Goal: Check status: Check status

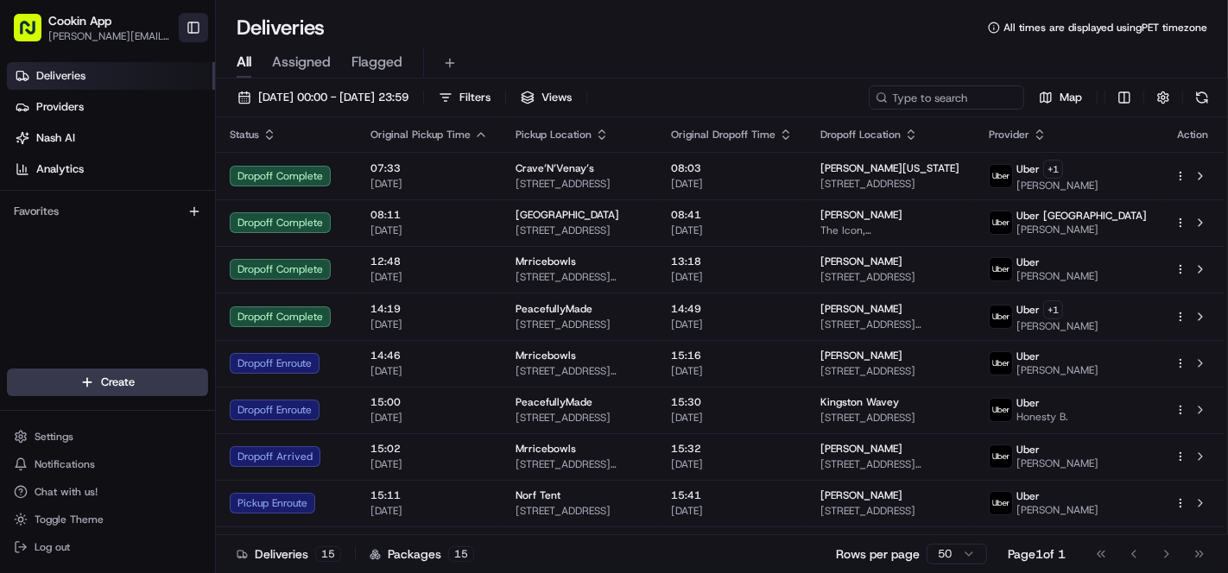
click at [193, 18] on button "Toggle Sidebar" at bounding box center [193, 27] width 29 height 29
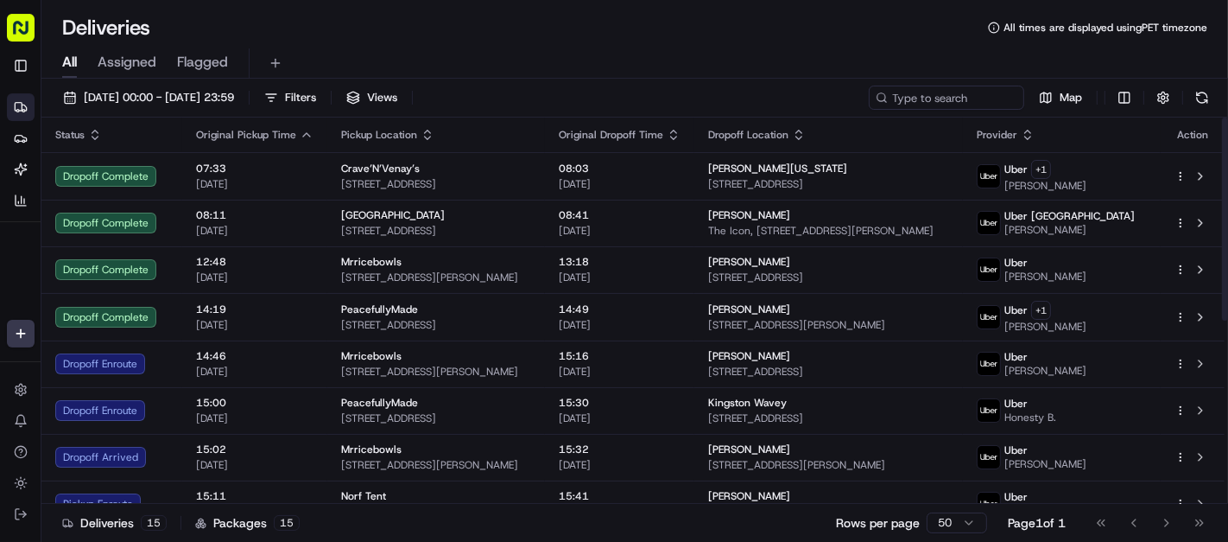
click at [677, 130] on icon "button" at bounding box center [674, 131] width 6 height 3
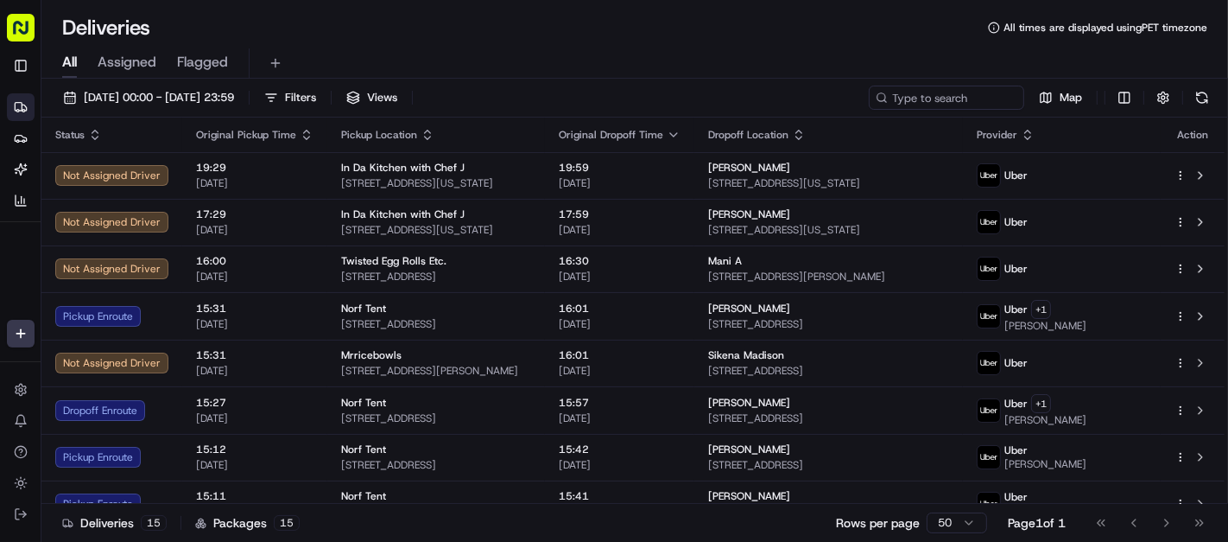
click at [540, 27] on div "Deliveries All times are displayed using PET timezone" at bounding box center [634, 28] width 1187 height 28
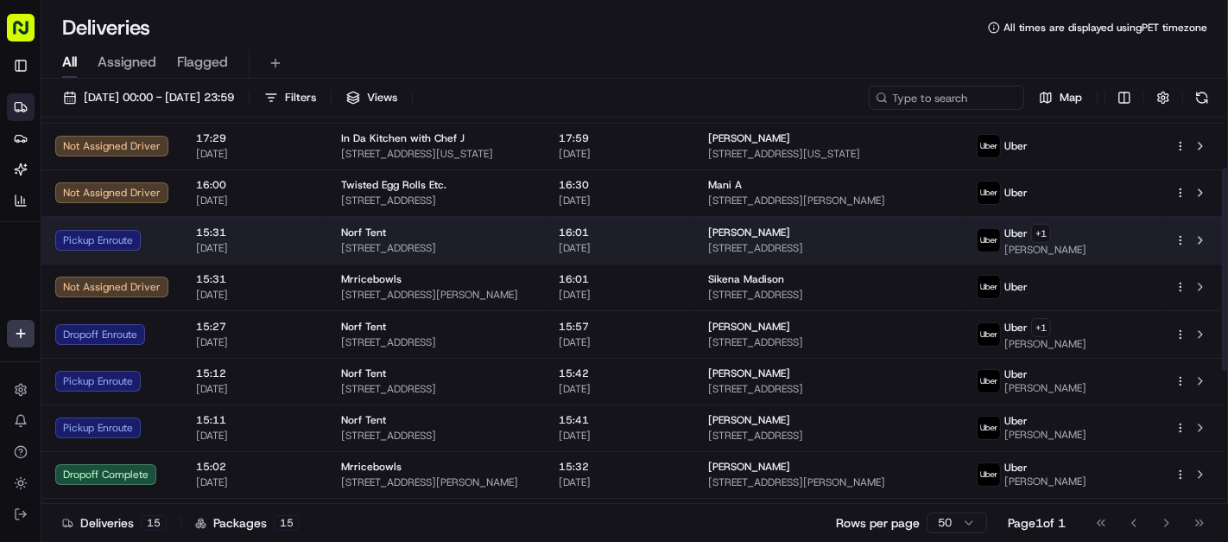
scroll to position [96, 0]
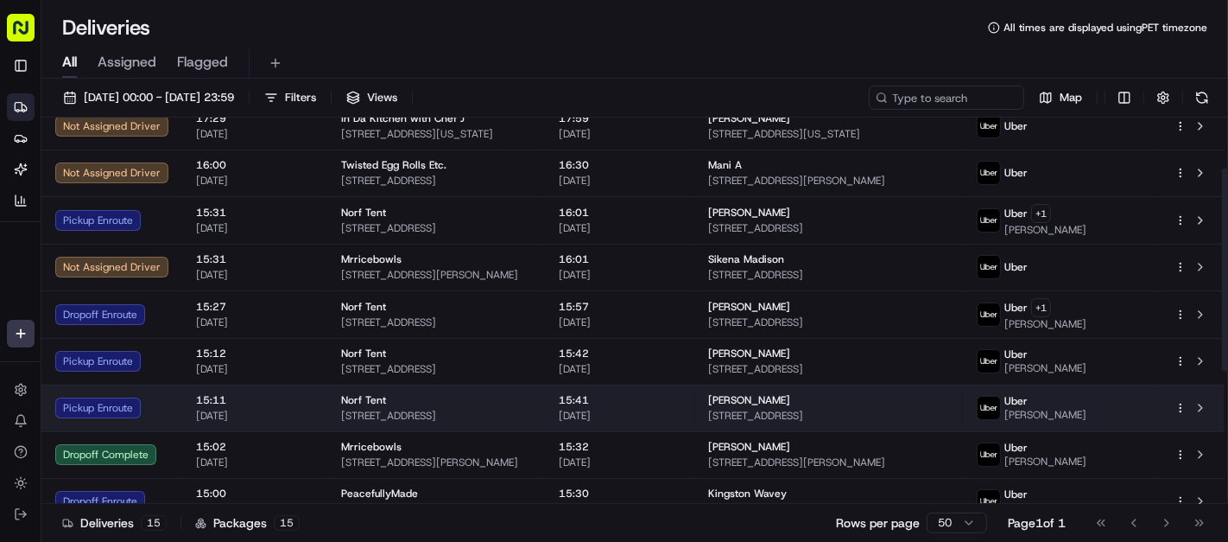
click at [694, 408] on td "15:41 [DATE]" at bounding box center [619, 407] width 149 height 47
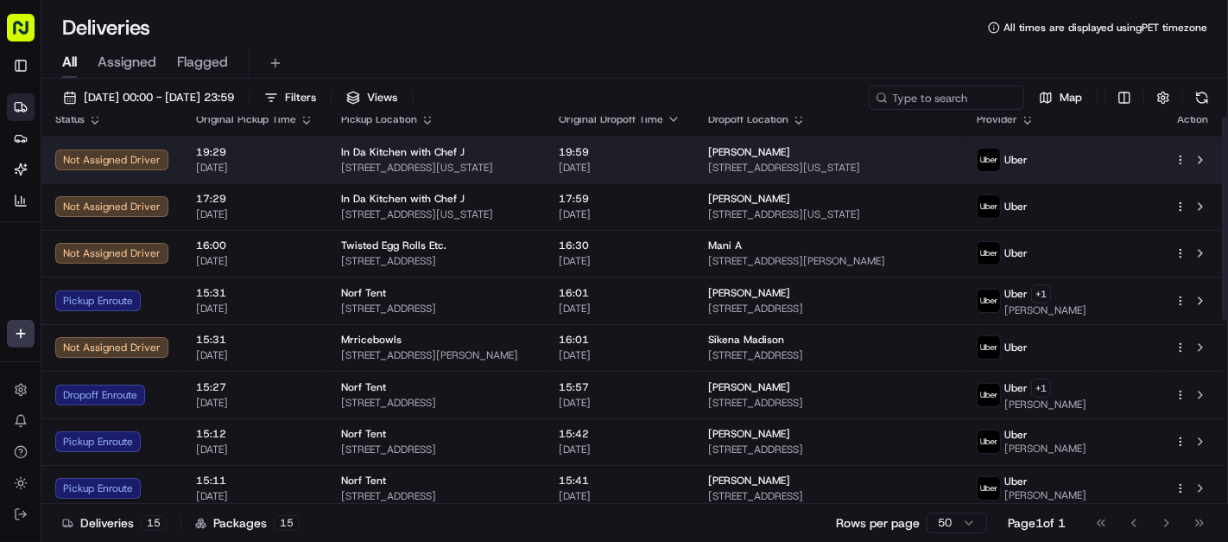
scroll to position [0, 0]
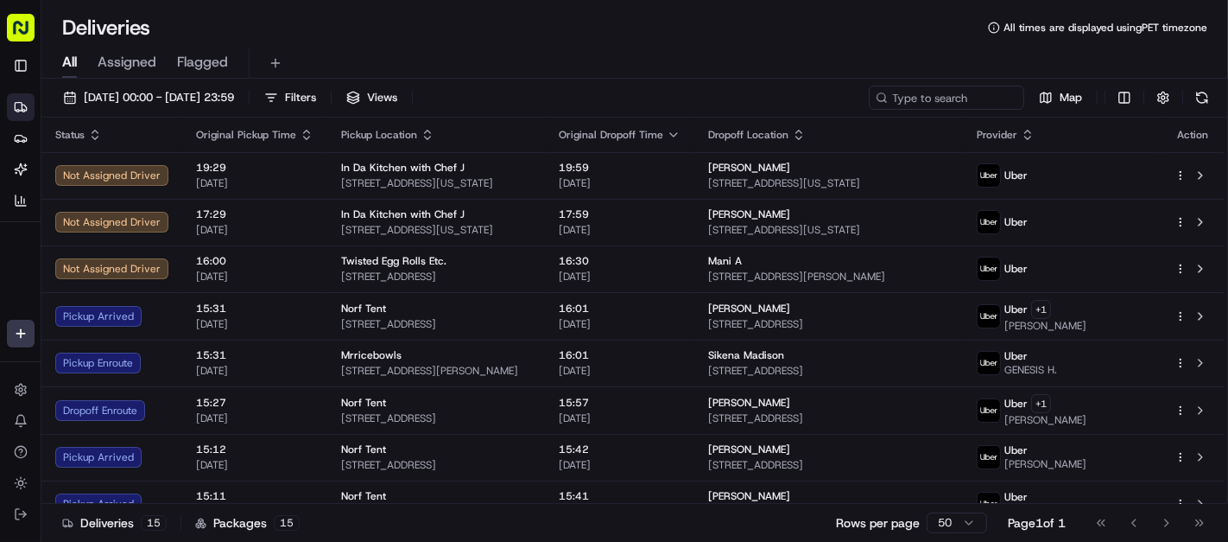
click at [488, 48] on div "All Assigned Flagged" at bounding box center [634, 63] width 1187 height 30
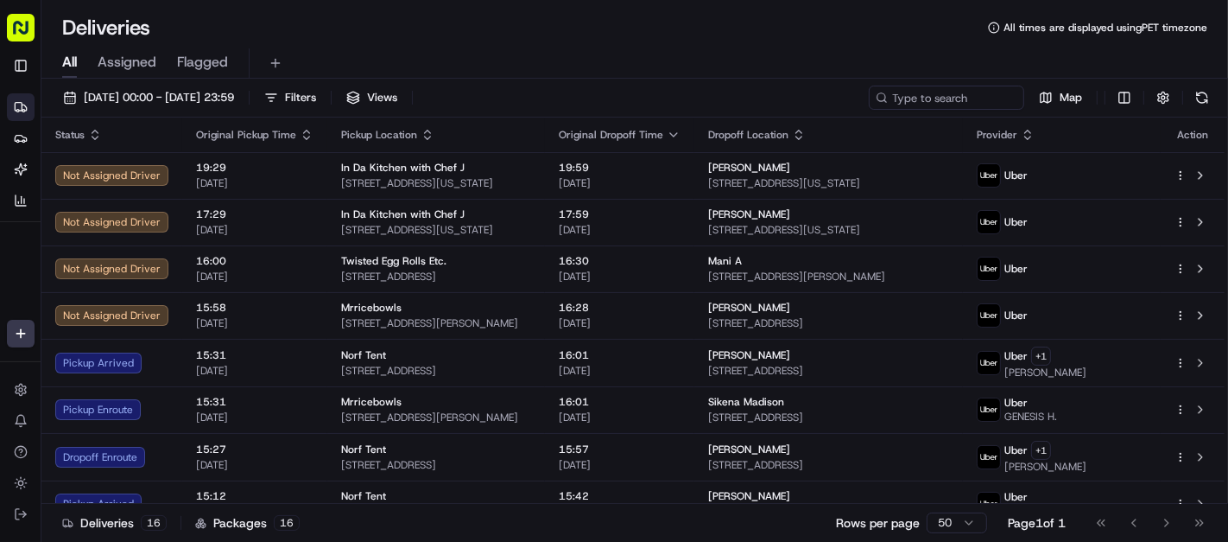
click at [505, 22] on div "Deliveries All times are displayed using PET timezone" at bounding box center [634, 28] width 1187 height 28
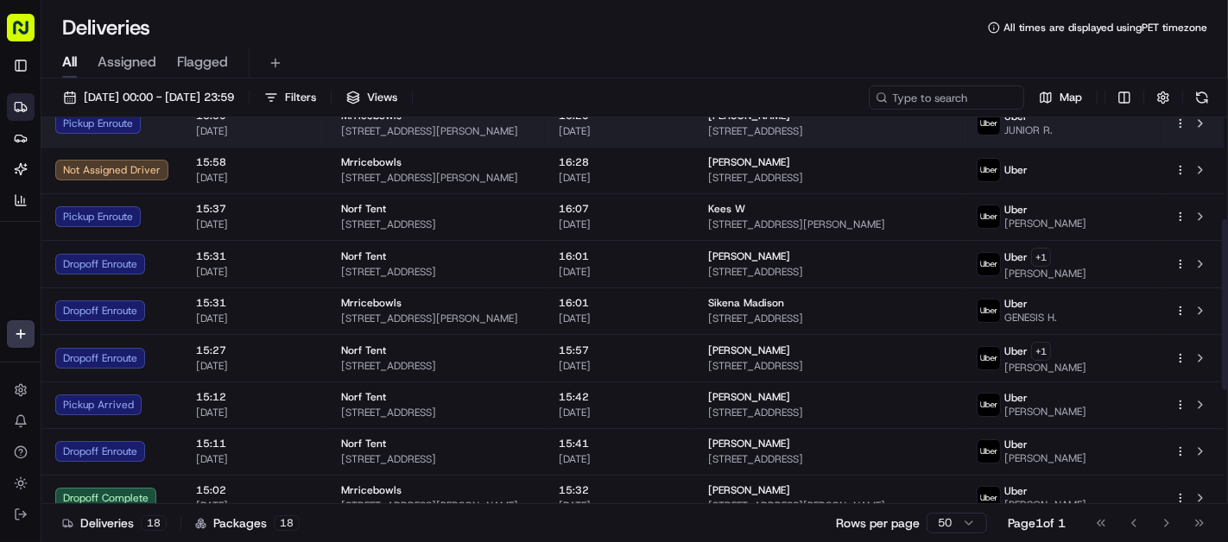
scroll to position [288, 0]
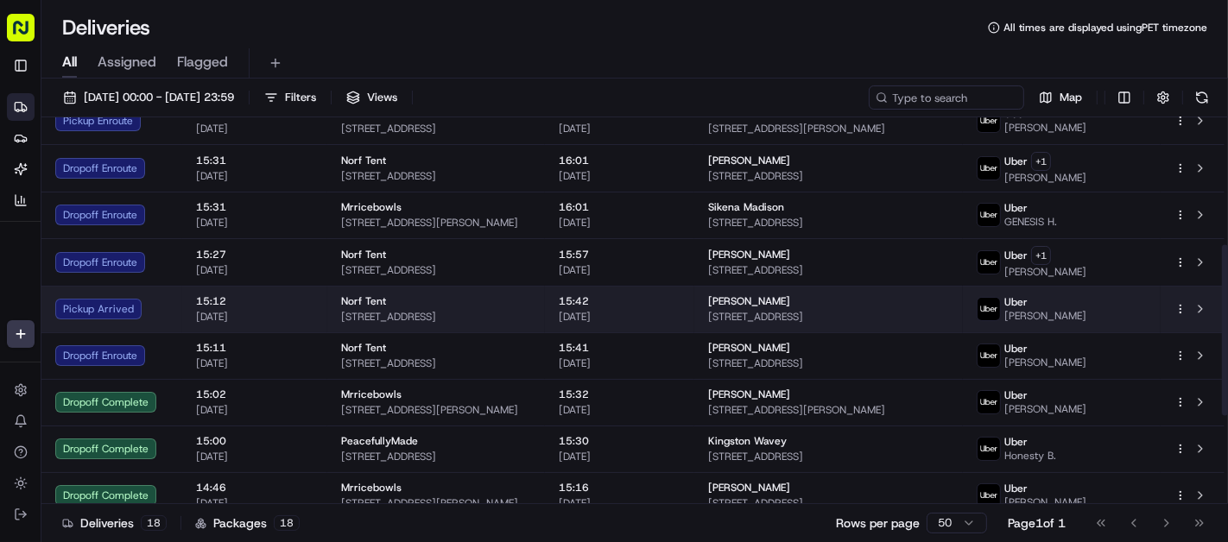
click at [631, 301] on span "15:42" at bounding box center [620, 302] width 122 height 14
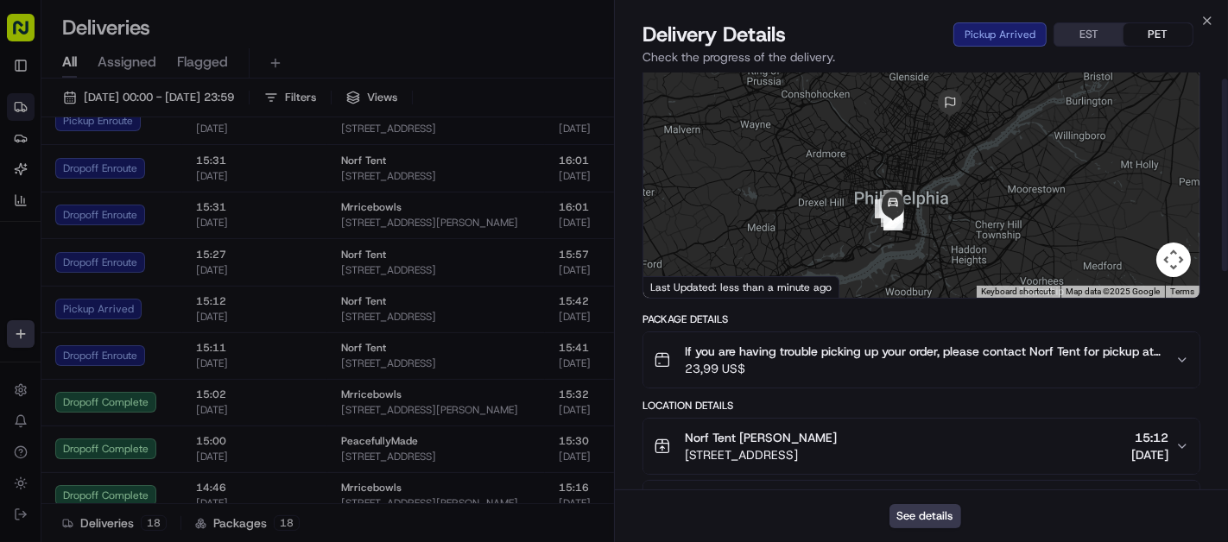
scroll to position [7, 0]
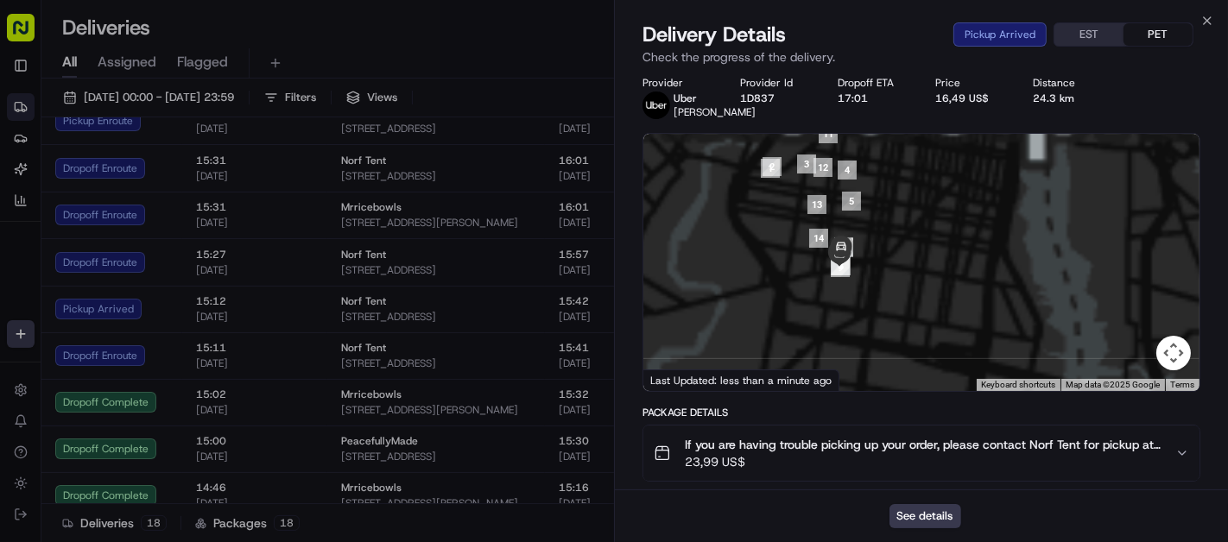
drag, startPoint x: 772, startPoint y: 260, endPoint x: 973, endPoint y: 374, distance: 231.3
click at [973, 374] on div at bounding box center [921, 262] width 556 height 257
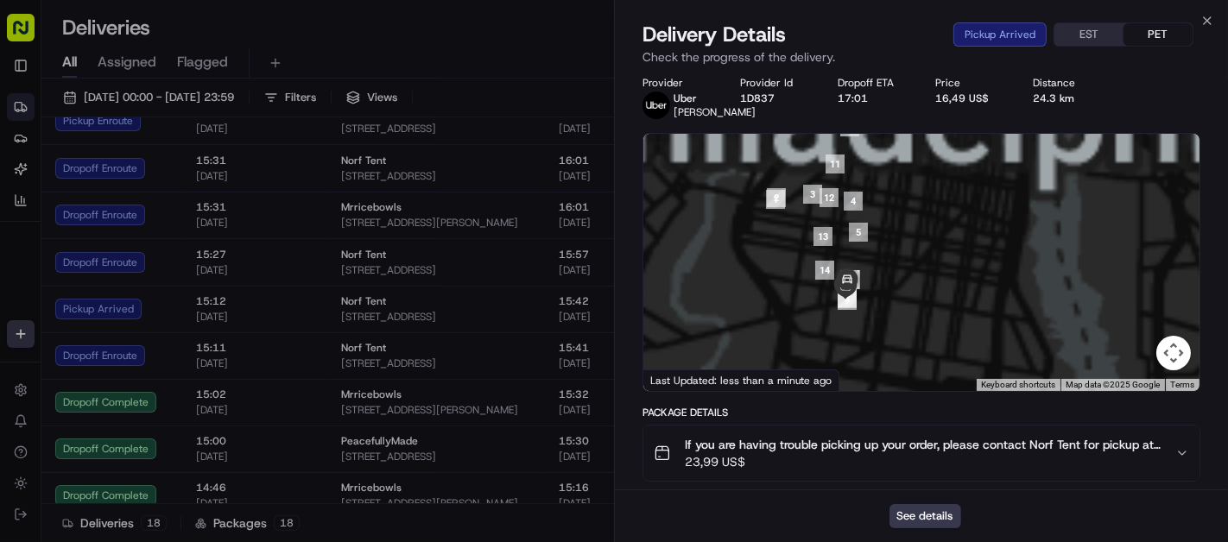
drag, startPoint x: 918, startPoint y: 241, endPoint x: 921, endPoint y: 263, distance: 22.6
click at [919, 241] on div at bounding box center [921, 262] width 556 height 257
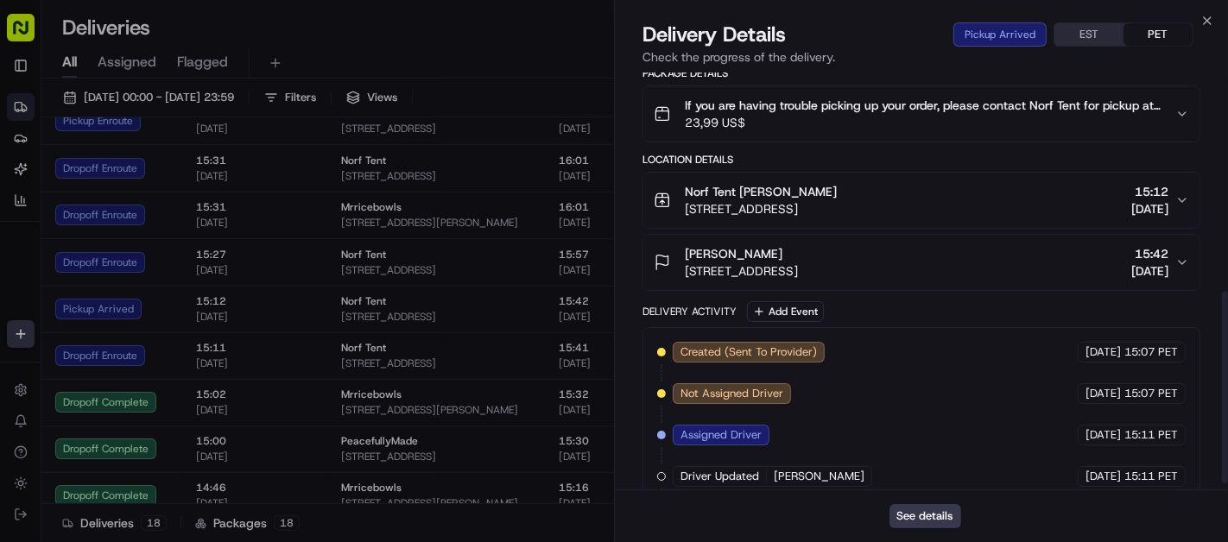
scroll to position [487, 0]
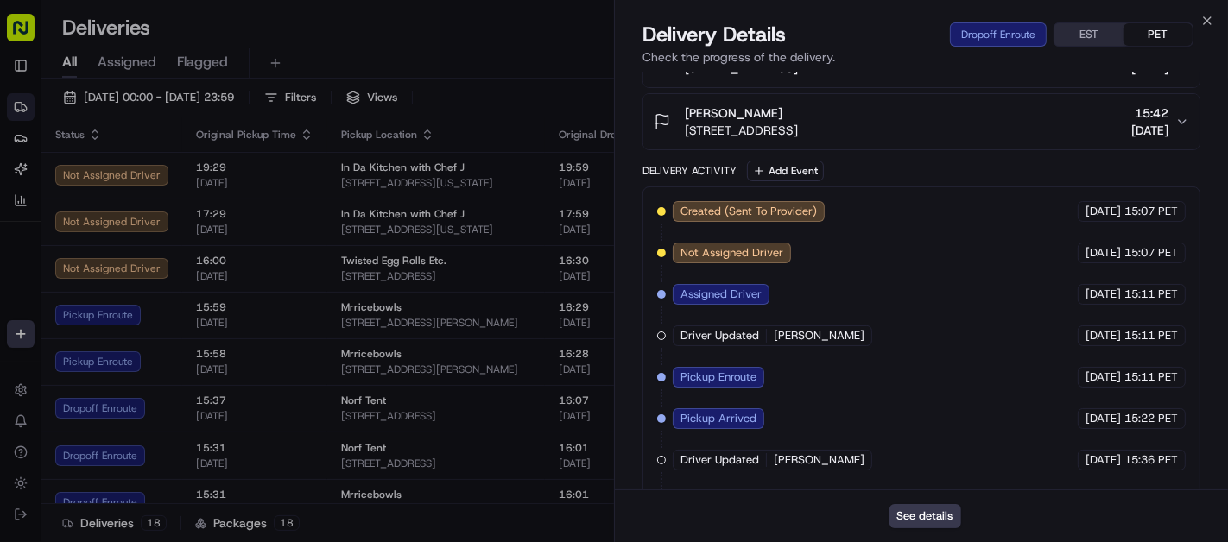
drag, startPoint x: 413, startPoint y: 26, endPoint x: 424, endPoint y: 65, distance: 40.5
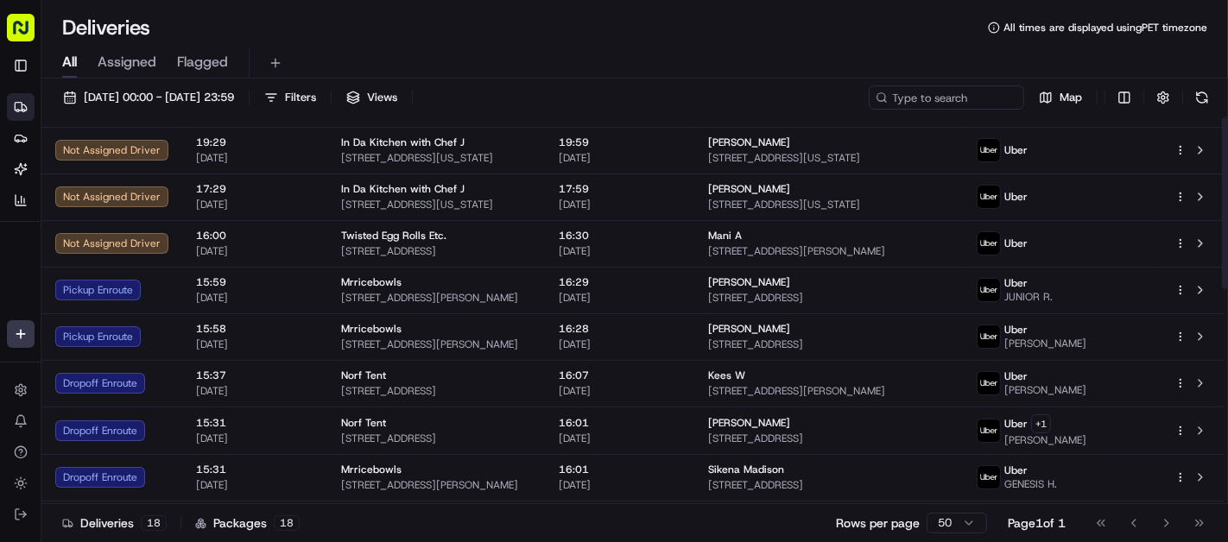
scroll to position [0, 0]
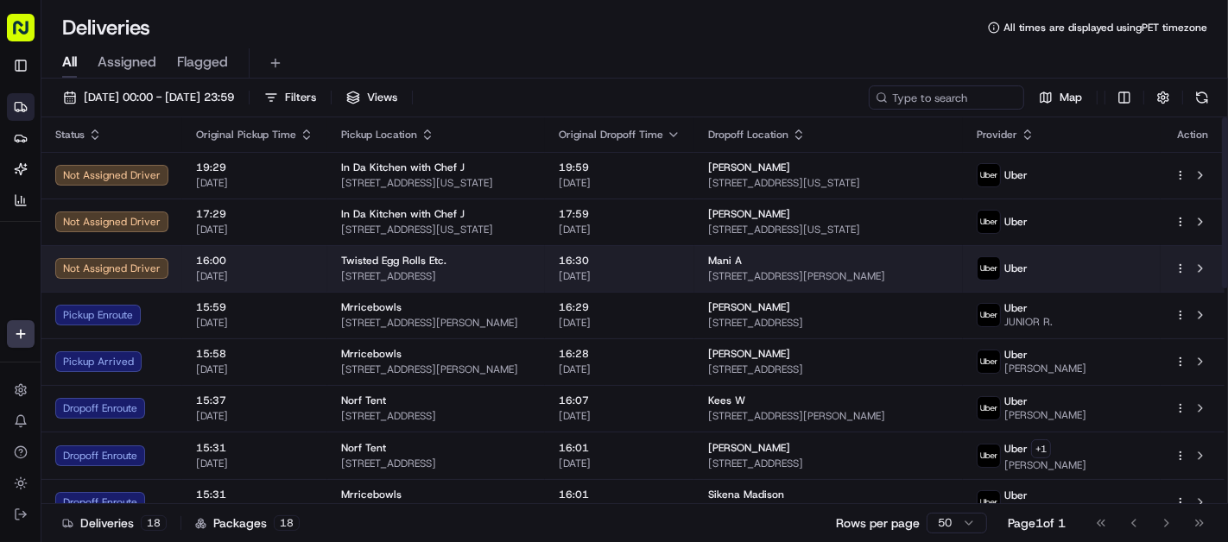
click at [782, 282] on td "Mani A [STREET_ADDRESS][PERSON_NAME]" at bounding box center [828, 268] width 269 height 47
click at [456, 254] on div "Twisted Egg Rolls Etc." at bounding box center [436, 261] width 190 height 14
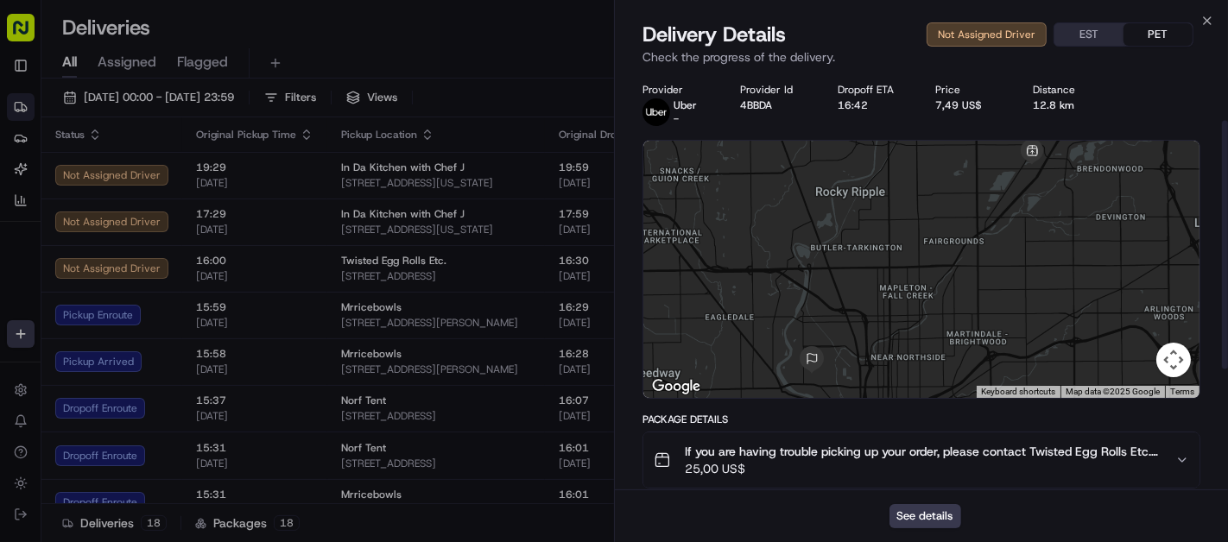
scroll to position [282, 0]
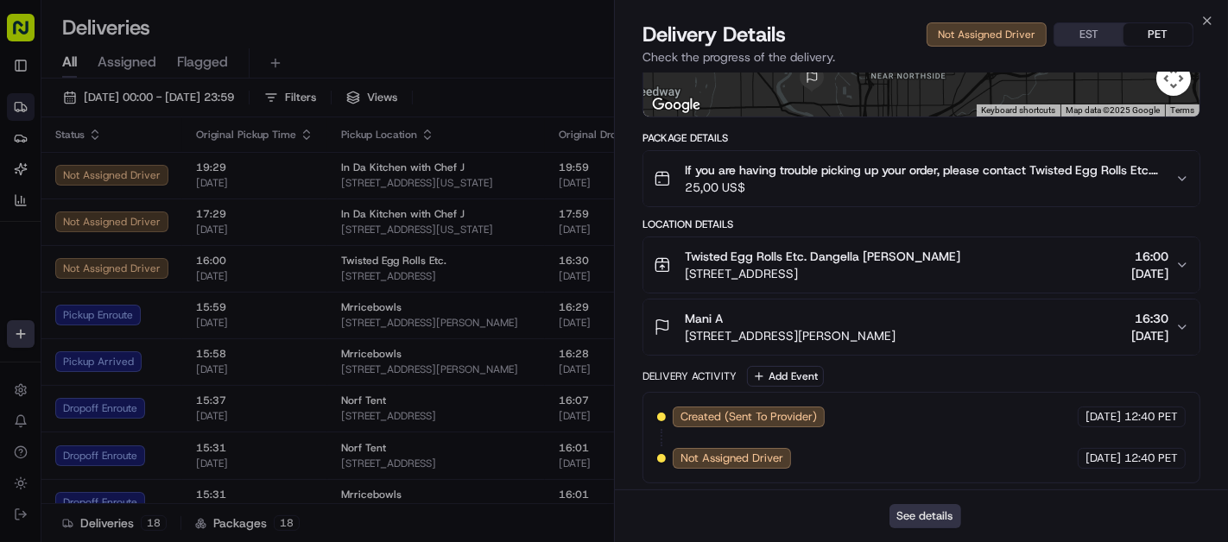
click at [942, 511] on button "See details" at bounding box center [926, 516] width 72 height 24
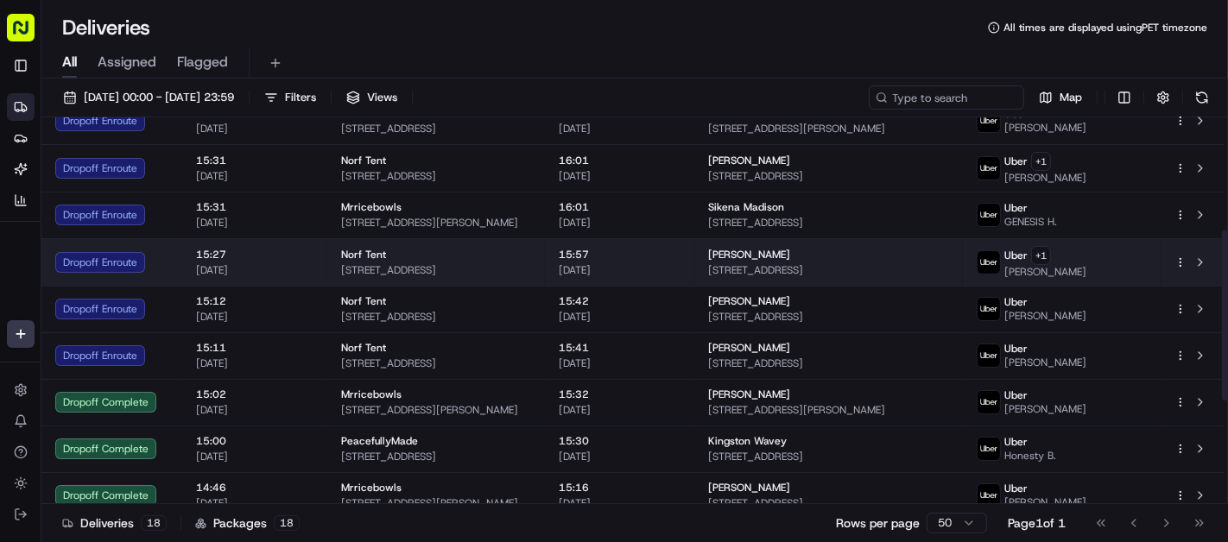
scroll to position [96, 0]
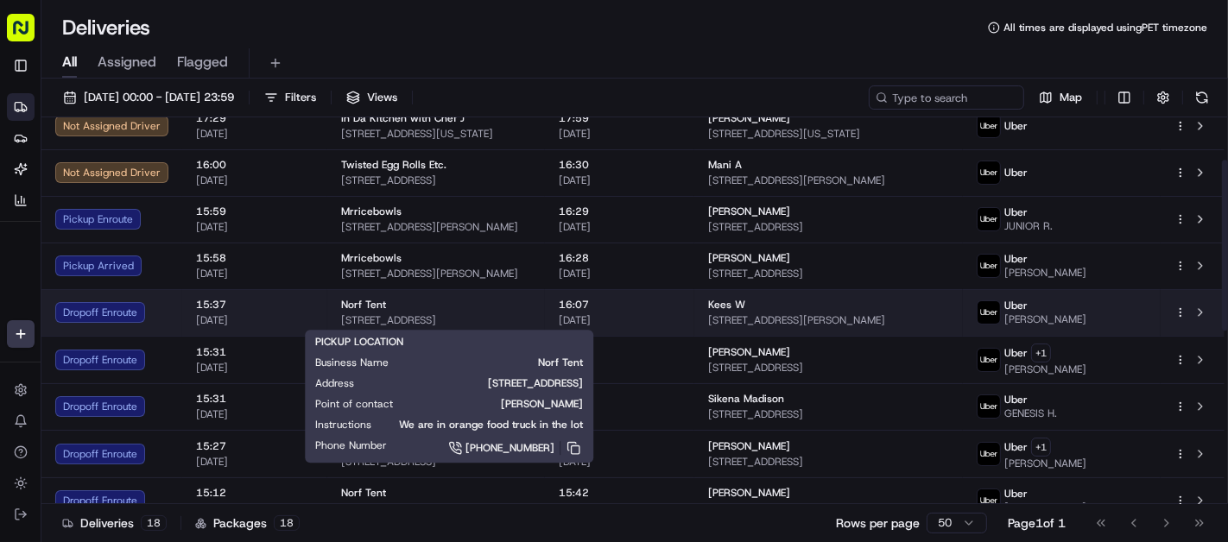
click at [436, 292] on td "Norf Tent [STREET_ADDRESS]" at bounding box center [436, 312] width 218 height 47
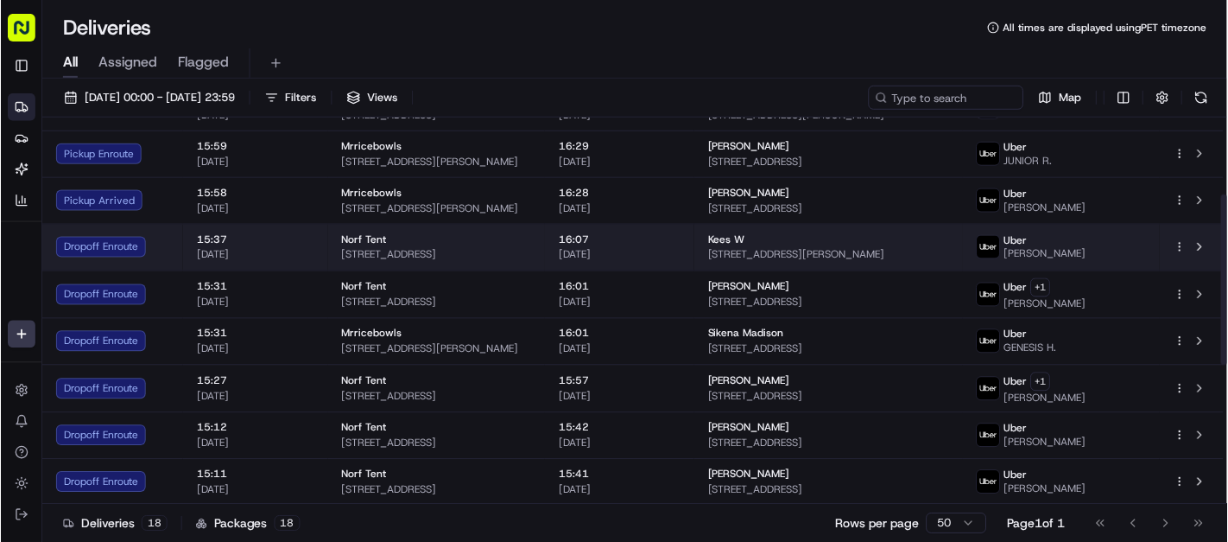
scroll to position [192, 0]
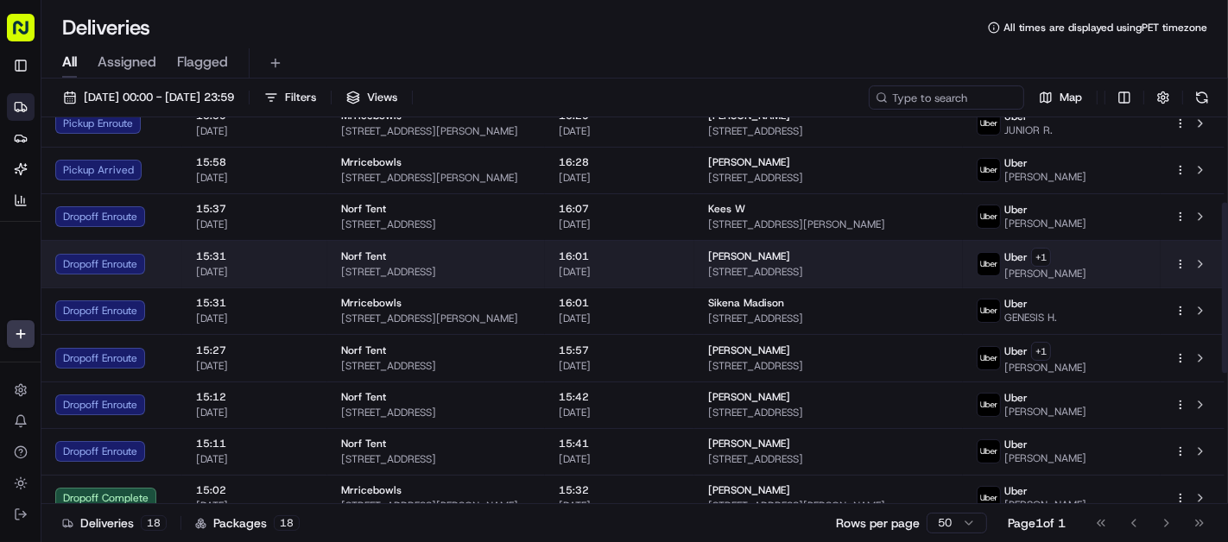
click at [531, 268] on span "[STREET_ADDRESS]" at bounding box center [436, 272] width 190 height 14
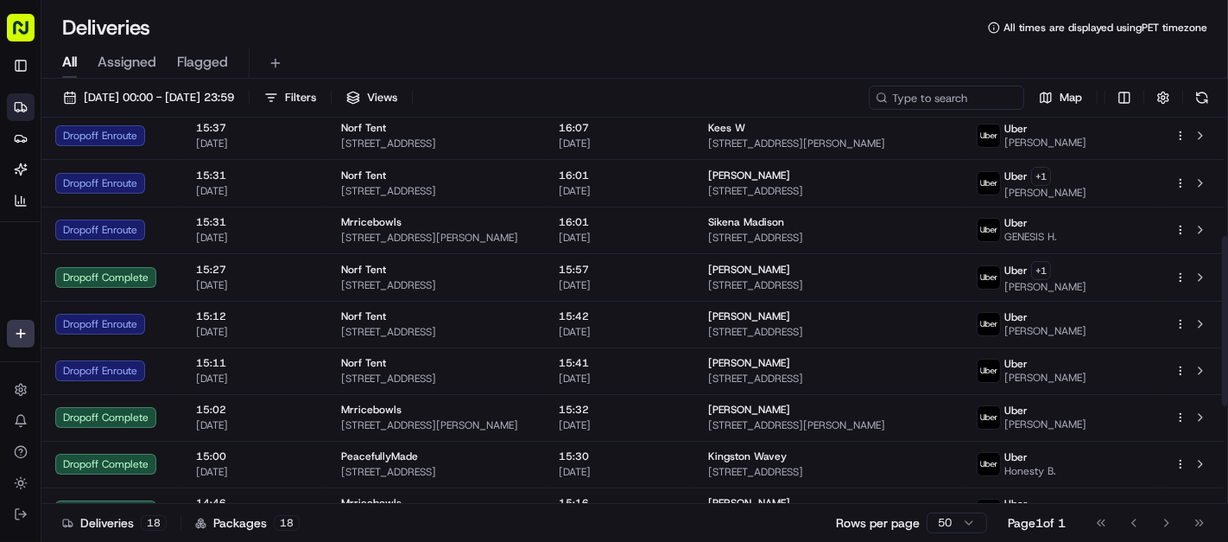
scroll to position [268, 0]
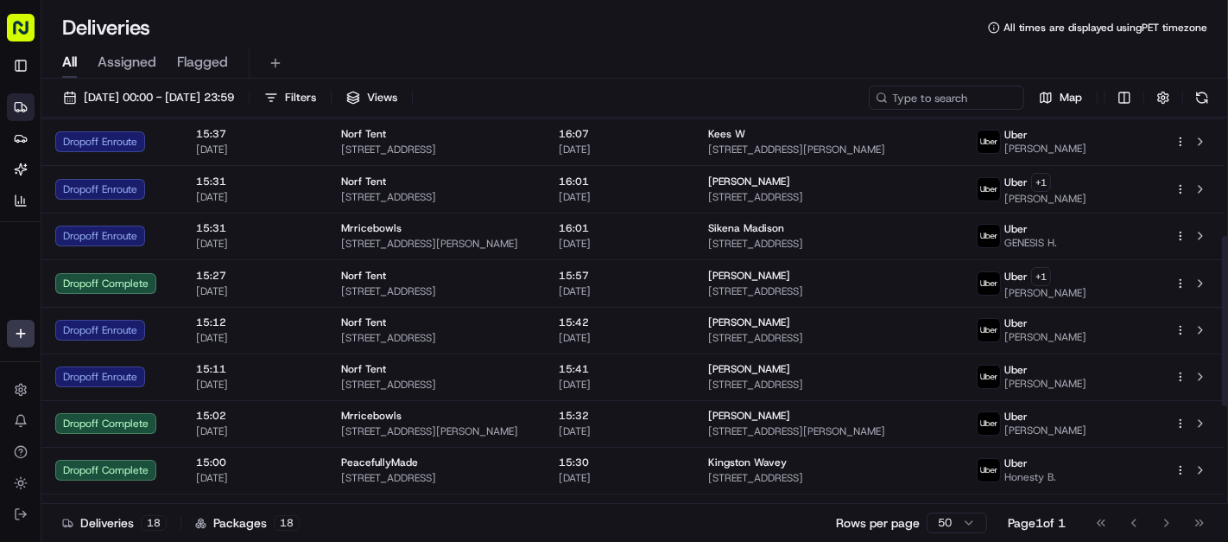
drag, startPoint x: 815, startPoint y: 301, endPoint x: 884, endPoint y: 346, distance: 82.2
click at [884, 346] on tbody "Not Assigned Driver 19:29 [DATE] In Da Kitchen with Chef J [STREET_ADDRESS][US_…" at bounding box center [632, 306] width 1183 height 844
drag, startPoint x: 884, startPoint y: 346, endPoint x: 662, endPoint y: 60, distance: 361.4
click at [660, 66] on div "All Assigned Flagged" at bounding box center [634, 63] width 1187 height 30
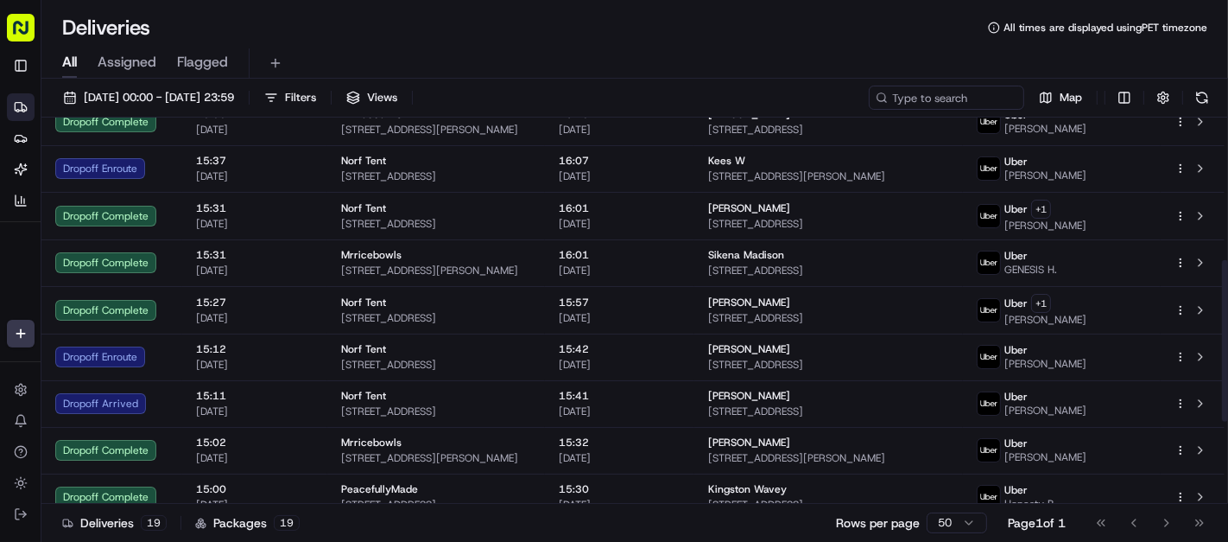
scroll to position [383, 0]
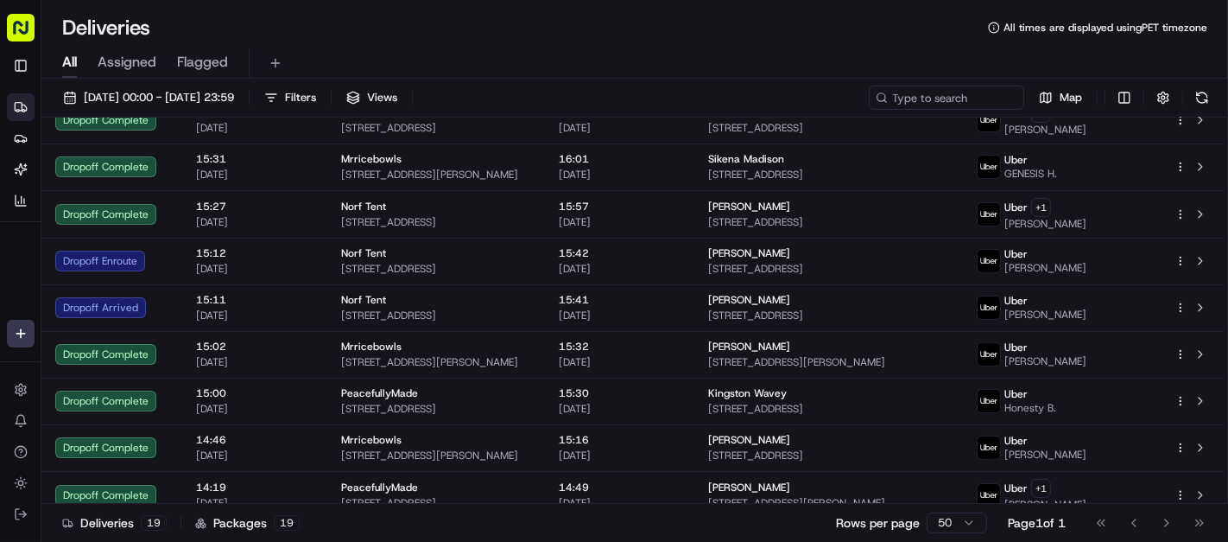
click at [539, 35] on div "Deliveries All times are displayed using PET timezone" at bounding box center [634, 28] width 1187 height 28
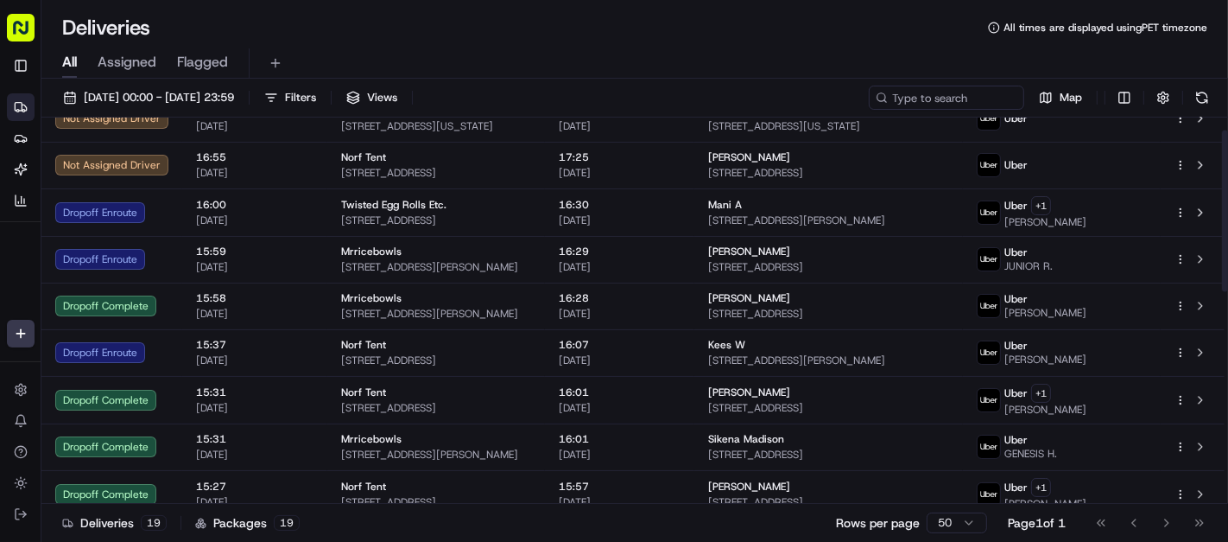
scroll to position [0, 0]
